Goal: Task Accomplishment & Management: Manage account settings

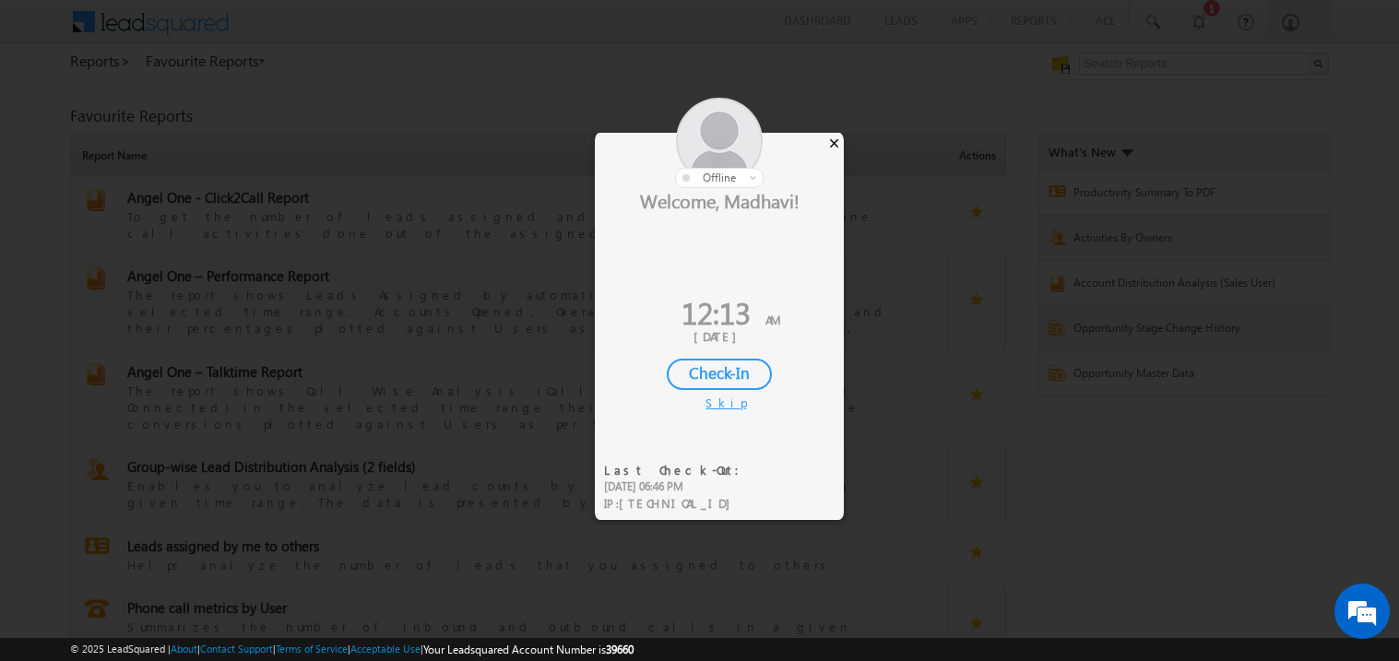
click at [830, 143] on div "×" at bounding box center [833, 143] width 19 height 20
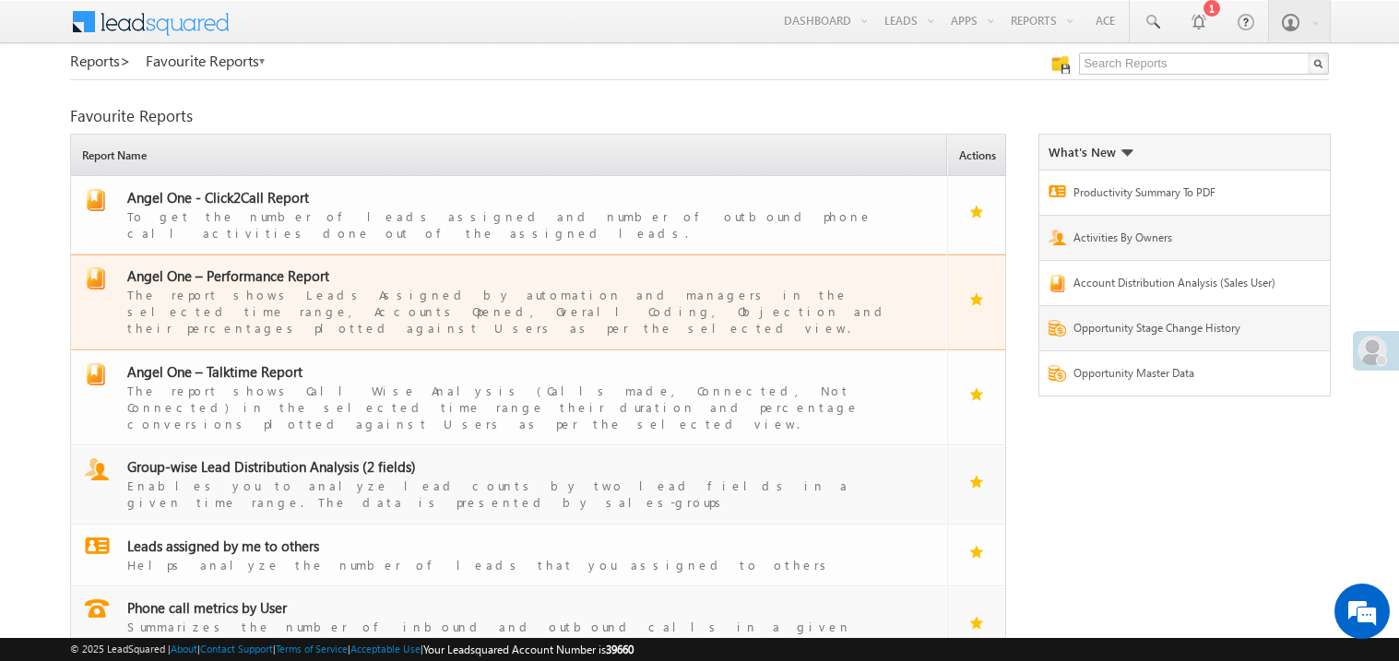
click at [237, 266] on span "Angel One – Performance Report" at bounding box center [228, 275] width 202 height 18
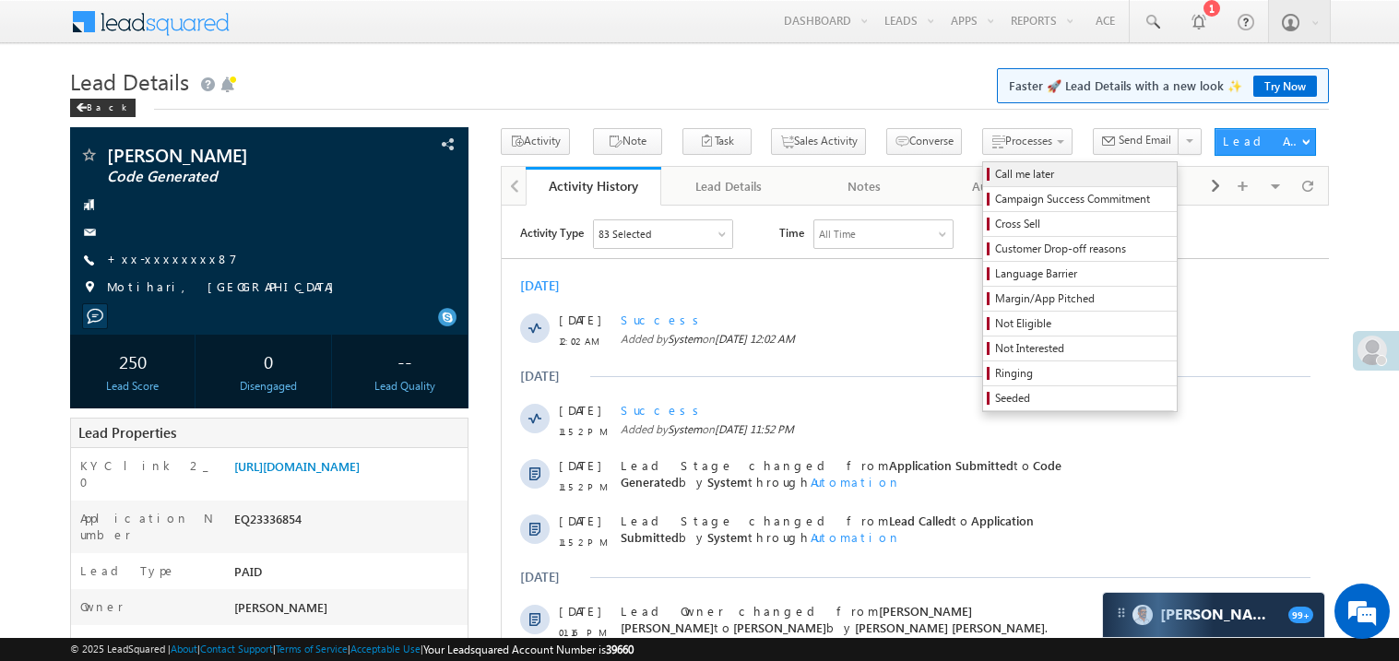
click at [995, 176] on span "Call me later" at bounding box center [1082, 174] width 175 height 17
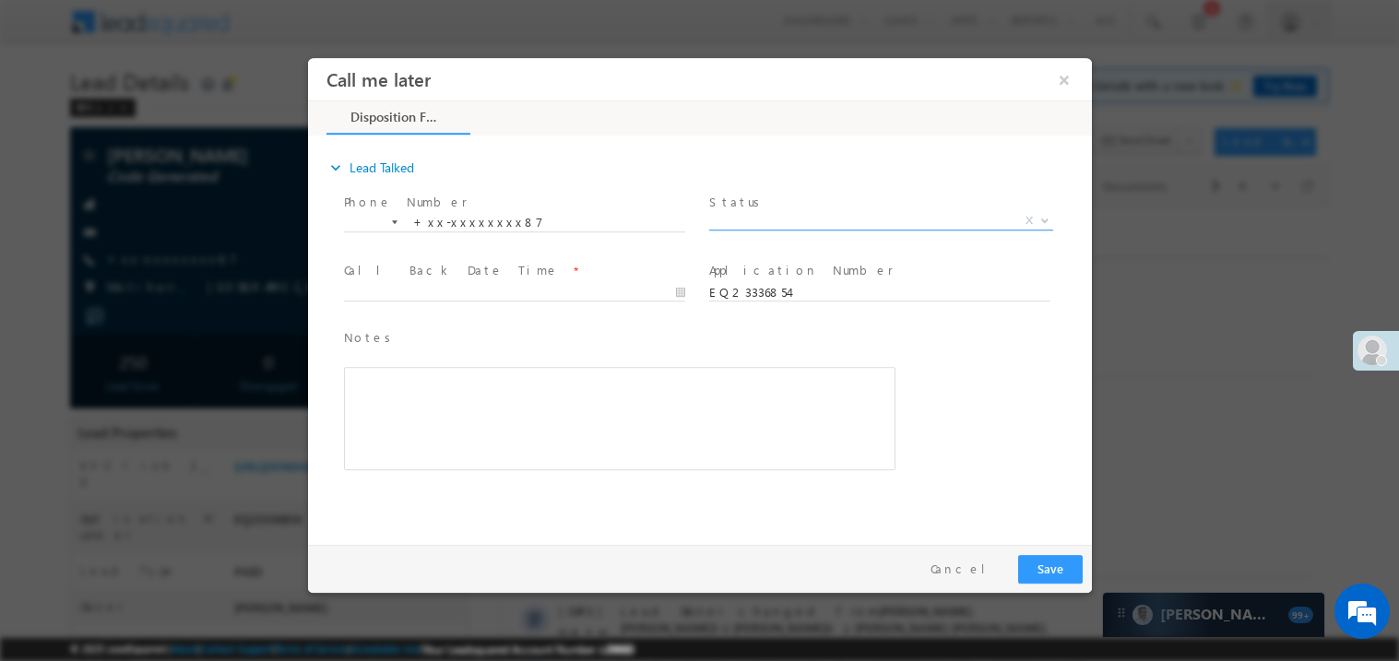
click at [788, 221] on span "X" at bounding box center [880, 220] width 344 height 18
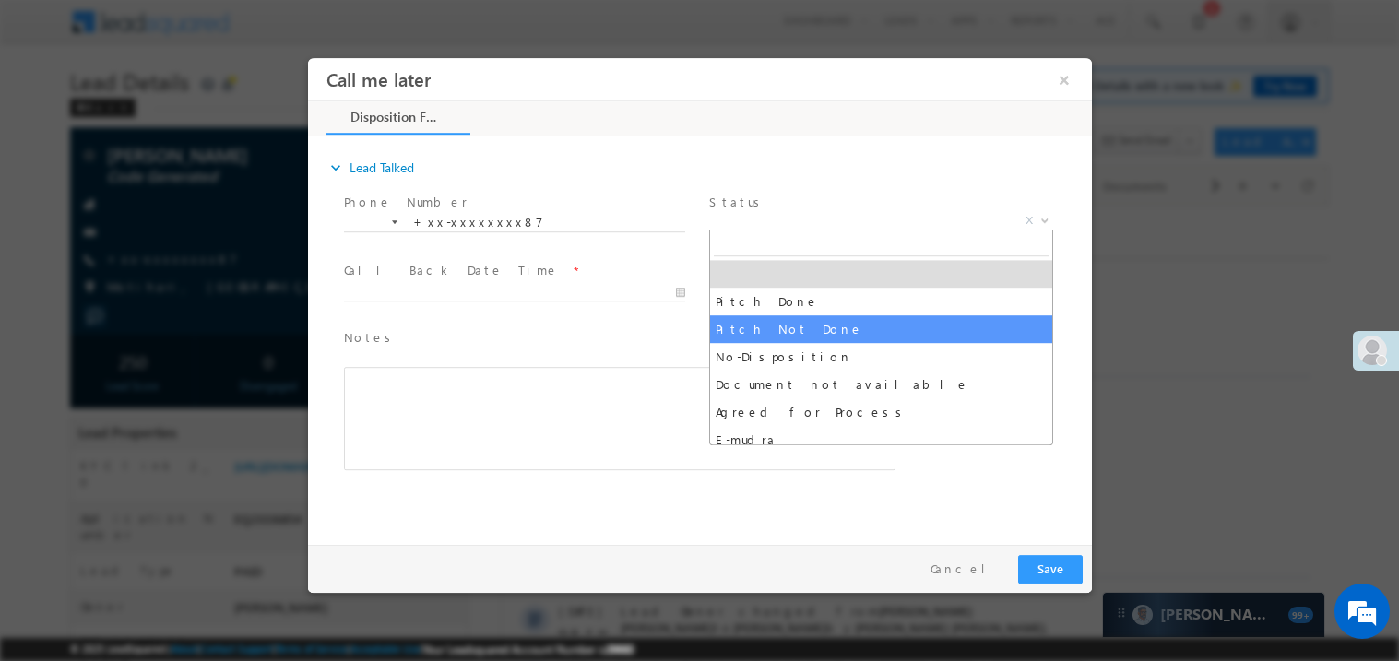
select select "Pitch Not Done"
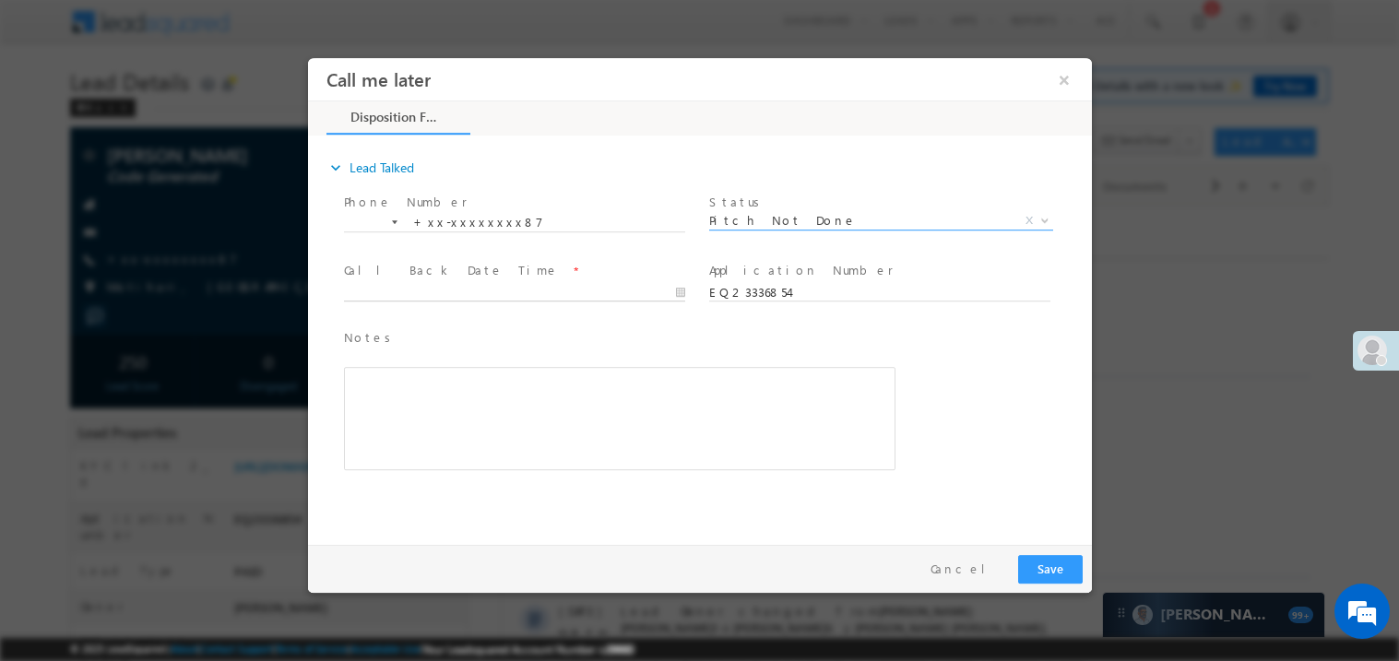
click at [419, 289] on body "Call me later ×" at bounding box center [699, 296] width 784 height 478
type input "09/12/25 12:14 AM"
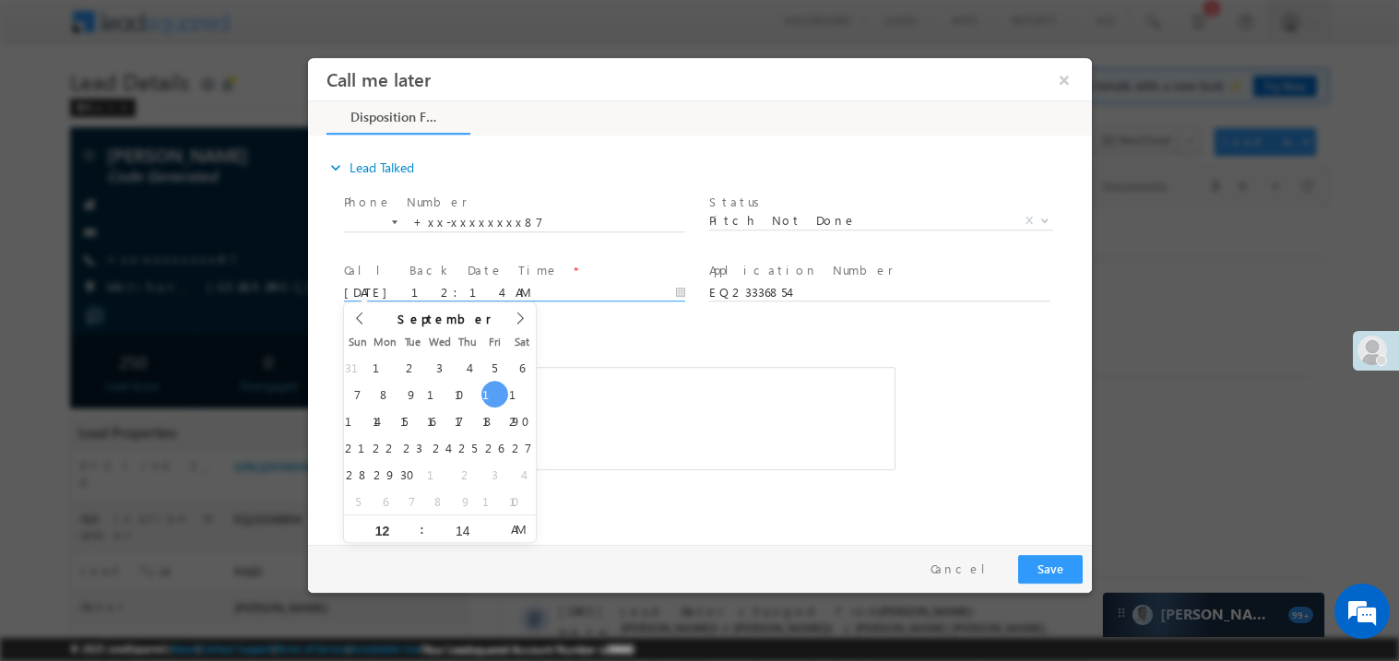
click at [655, 434] on div "Rich Text Editor, 40788eee-0fb2-11ec-a811-0adc8a9d82c2__tab1__section1__Notes__…" at bounding box center [618, 417] width 551 height 103
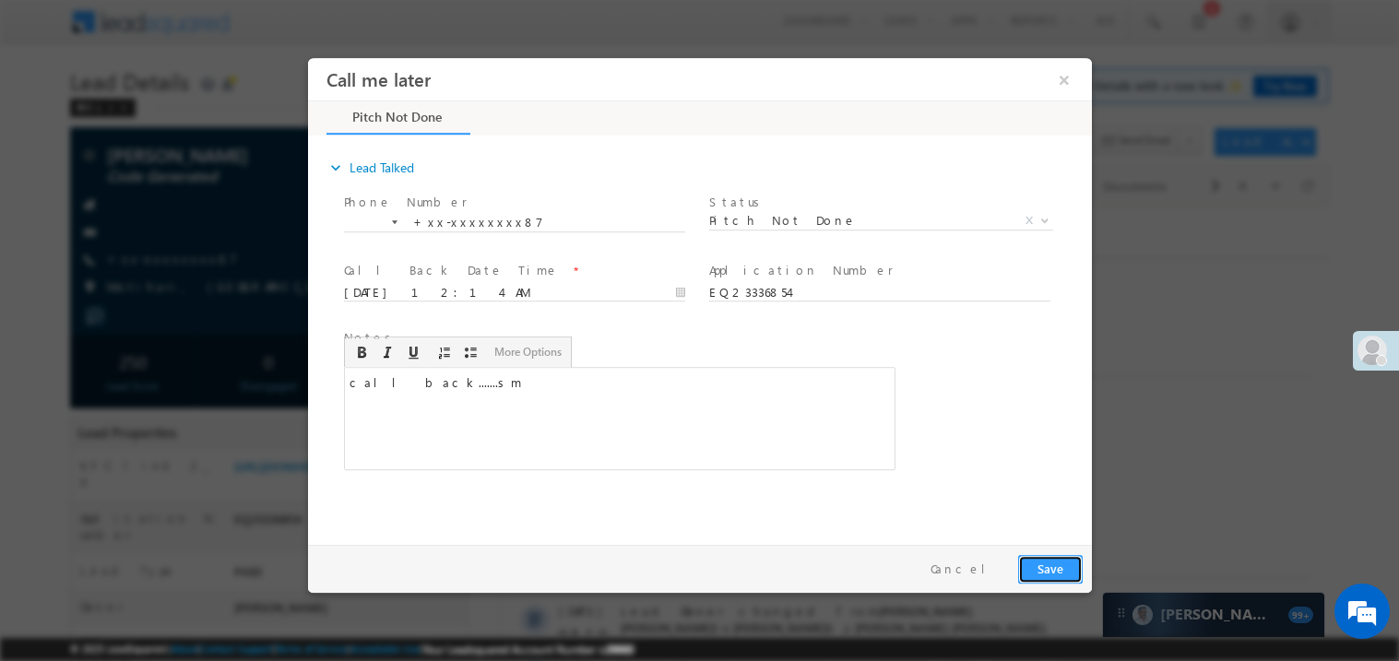
click at [1059, 572] on button "Save" at bounding box center [1049, 568] width 65 height 29
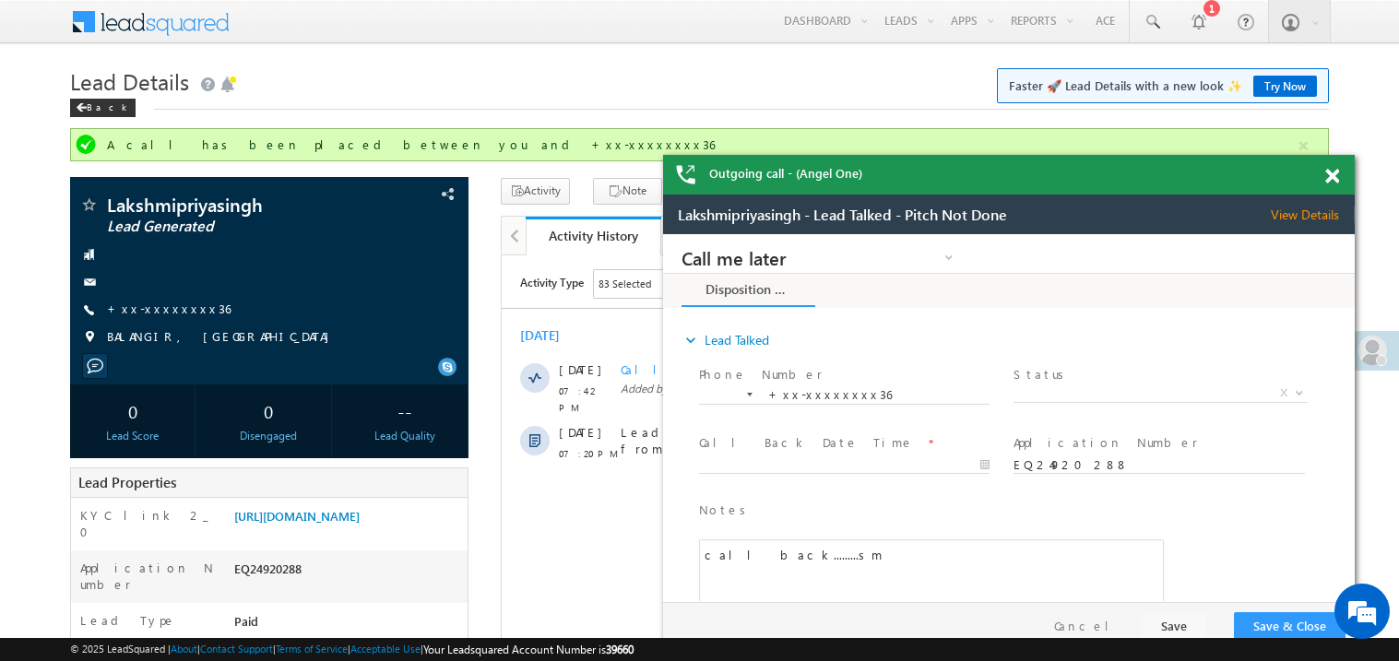
drag, startPoint x: 1133, startPoint y: 185, endPoint x: 1070, endPoint y: 177, distance: 63.2
click at [1070, 177] on div "Outgoing call - (Angel One)" at bounding box center [1008, 175] width 691 height 40
click at [1333, 178] on span at bounding box center [1332, 177] width 14 height 16
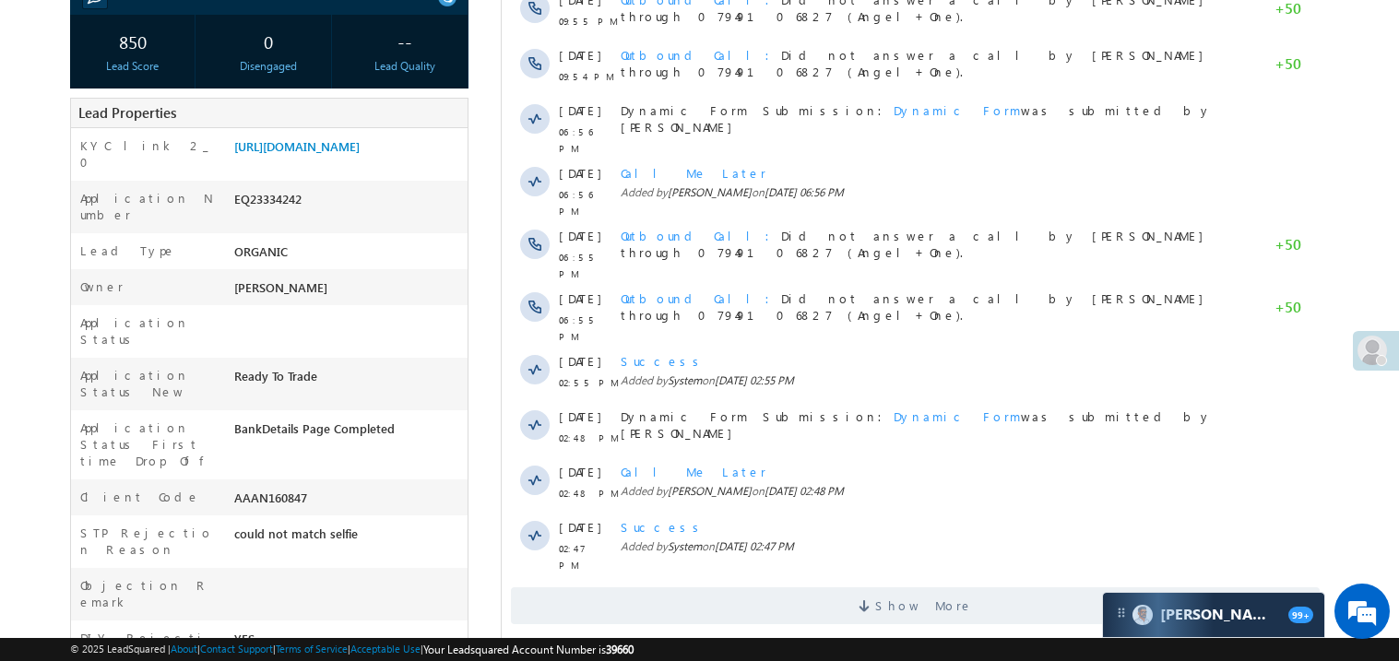
scroll to position [331, 0]
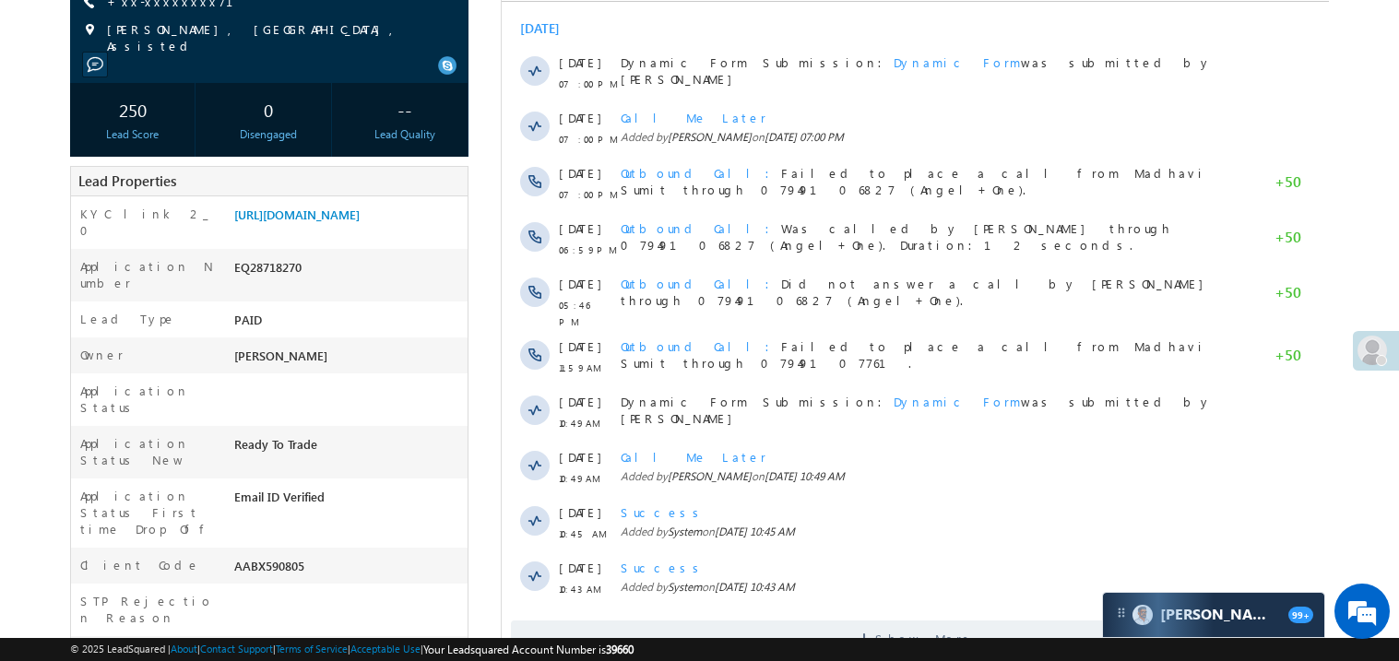
scroll to position [294, 0]
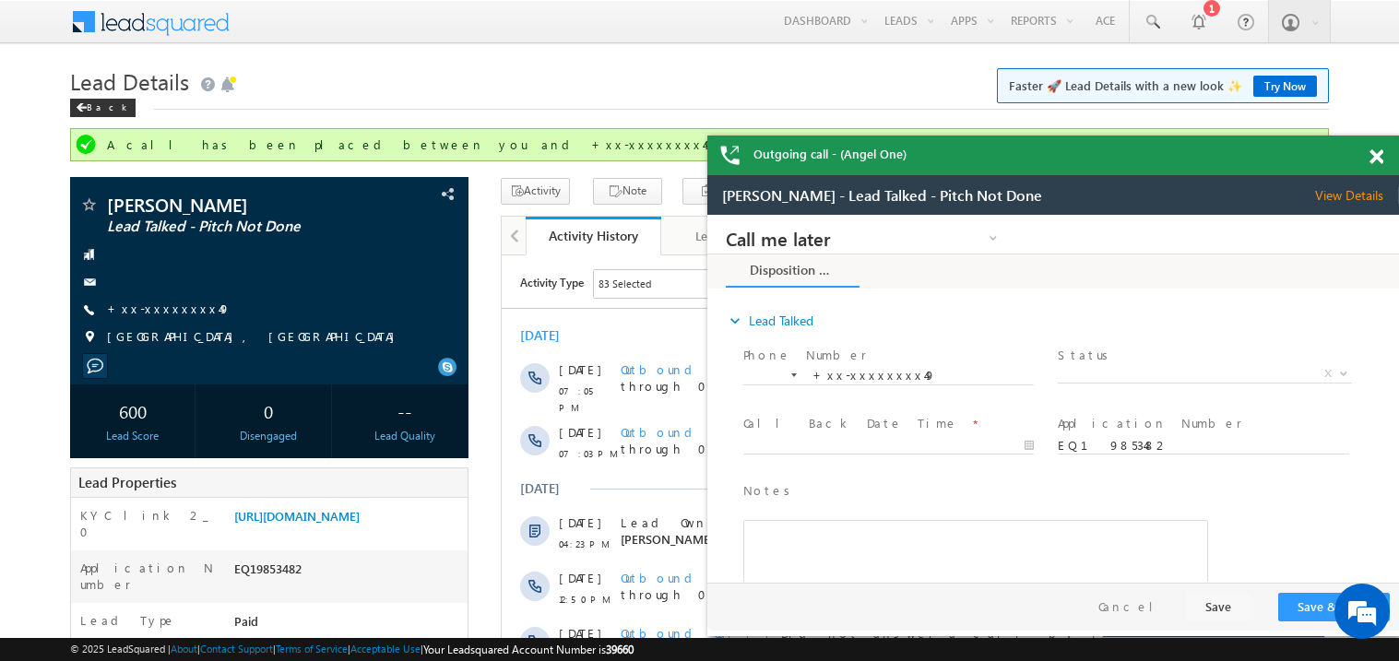
click at [1375, 159] on span at bounding box center [1376, 157] width 14 height 16
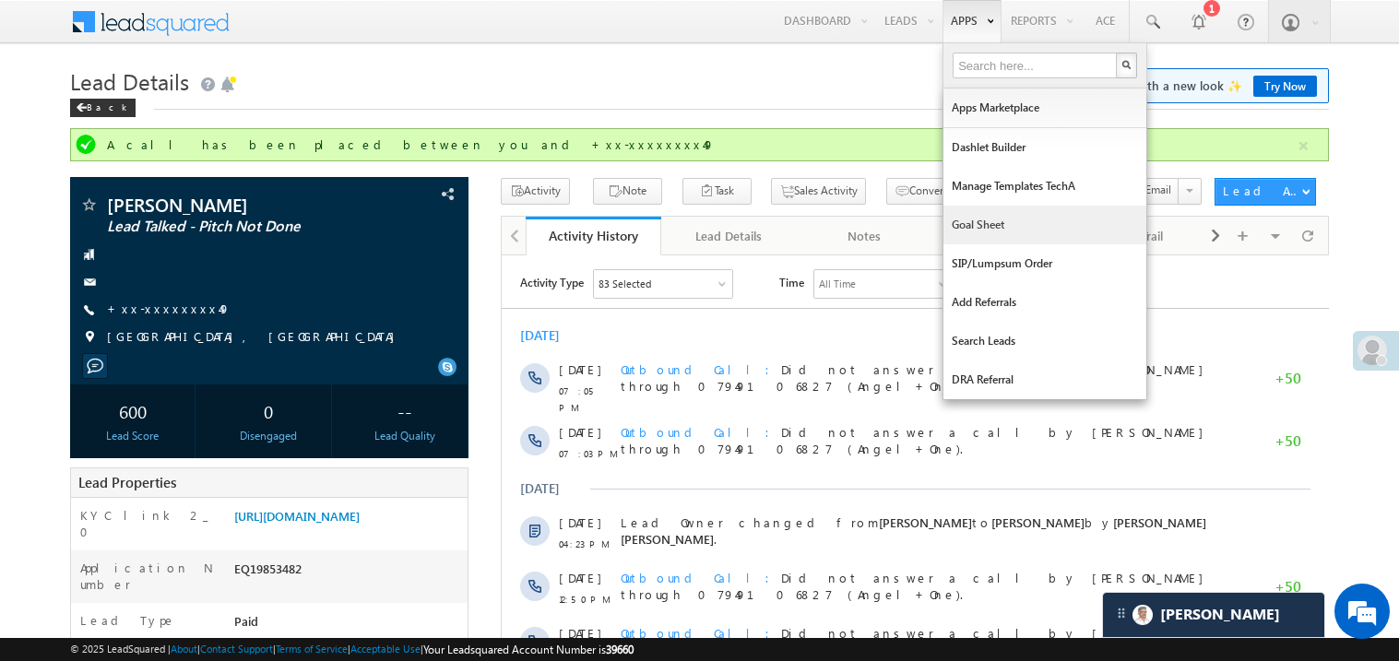
click at [976, 224] on link "Goal Sheet" at bounding box center [1044, 225] width 203 height 39
